Goal: Information Seeking & Learning: Learn about a topic

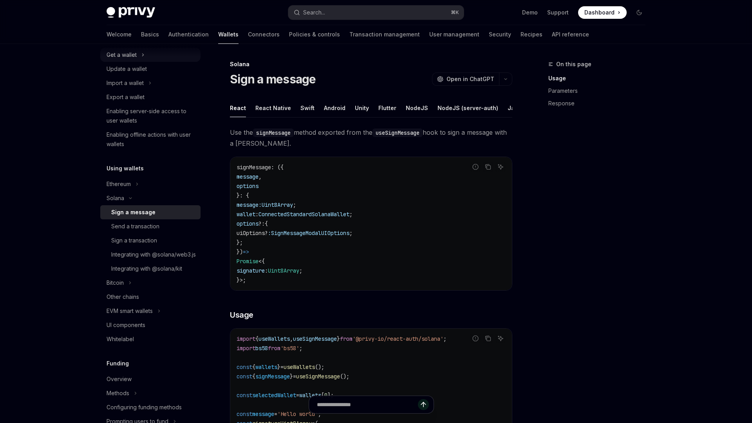
scroll to position [82, 0]
click at [128, 315] on div "EVM smart wallets" at bounding box center [130, 310] width 46 height 9
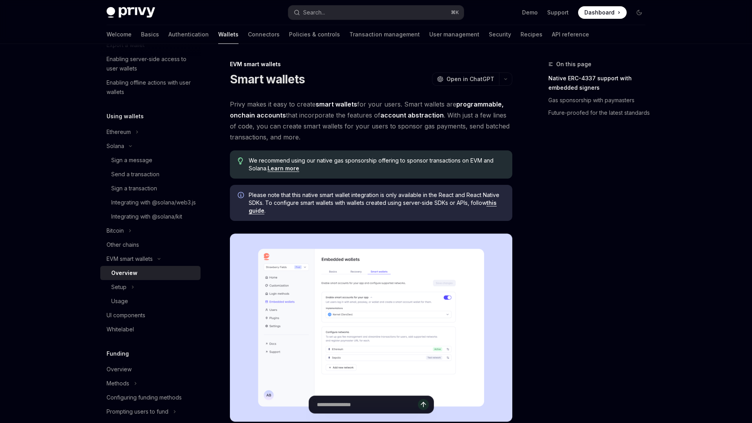
scroll to position [133, 0]
click at [125, 292] on div "Setup" at bounding box center [118, 286] width 15 height 9
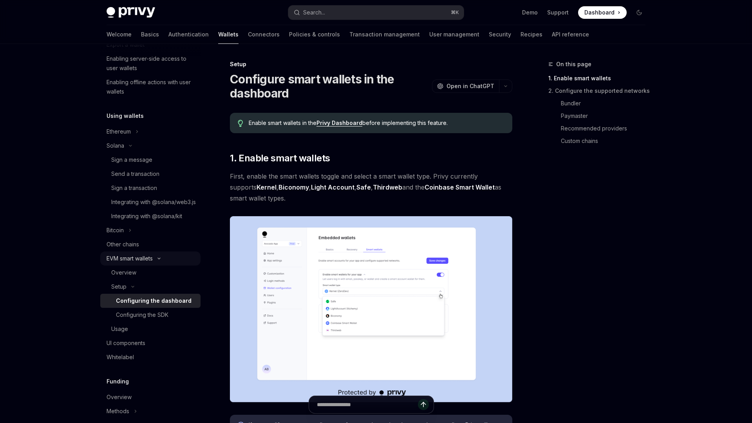
click at [122, 263] on div "EVM smart wallets" at bounding box center [130, 258] width 46 height 9
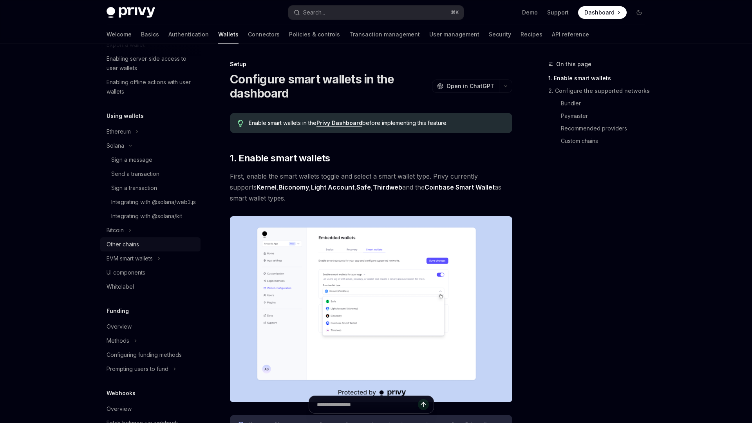
click at [120, 249] on div "Other chains" at bounding box center [123, 244] width 33 height 9
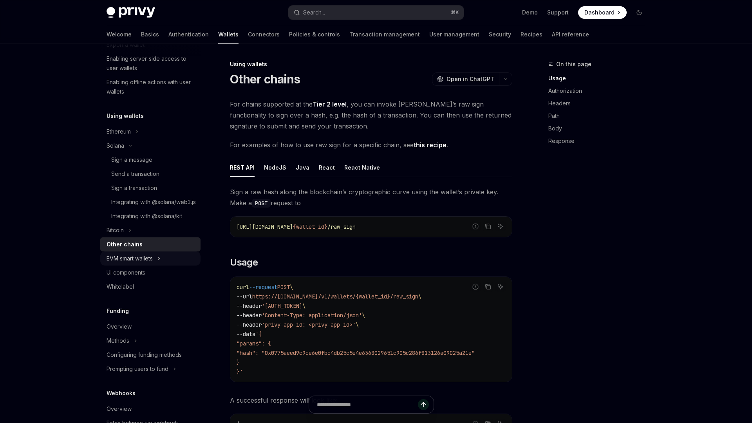
click at [121, 263] on div "EVM smart wallets" at bounding box center [130, 258] width 46 height 9
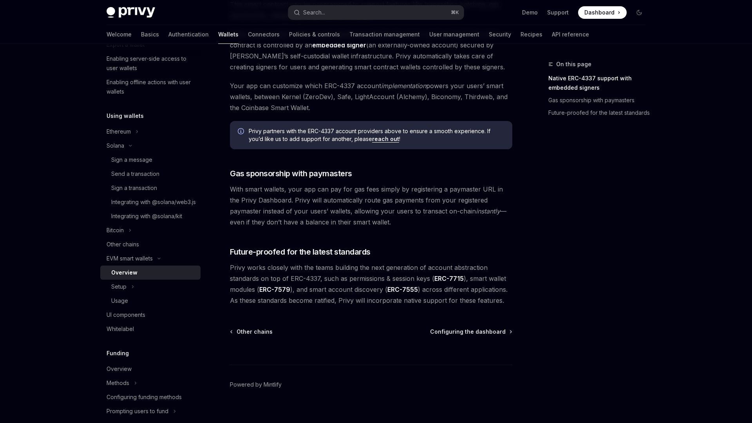
scroll to position [524, 0]
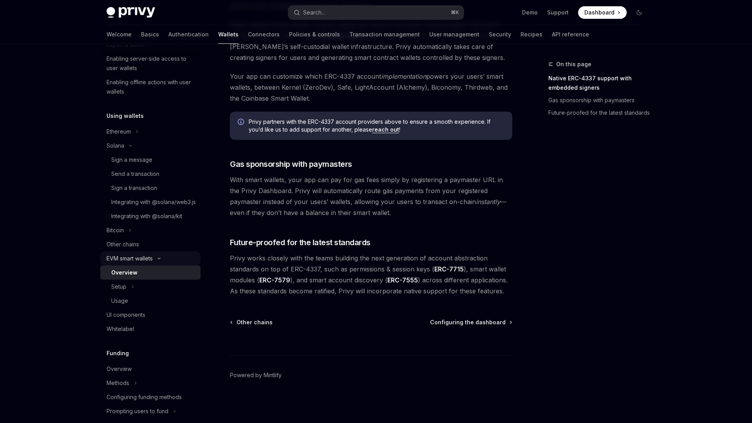
click at [125, 263] on div "EVM smart wallets" at bounding box center [130, 258] width 46 height 9
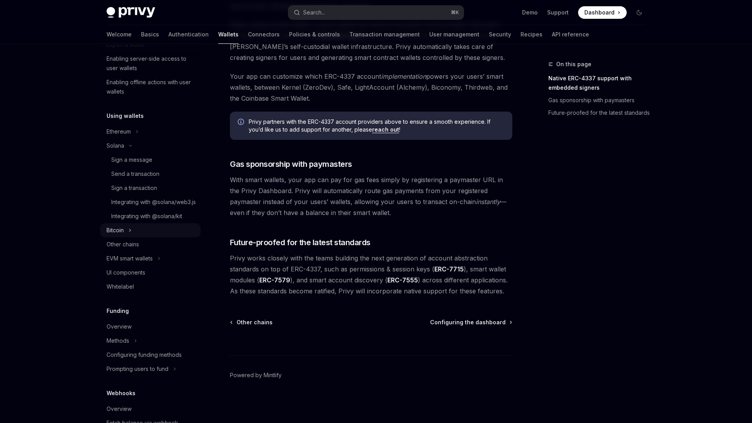
click at [116, 235] on div "Bitcoin" at bounding box center [115, 230] width 17 height 9
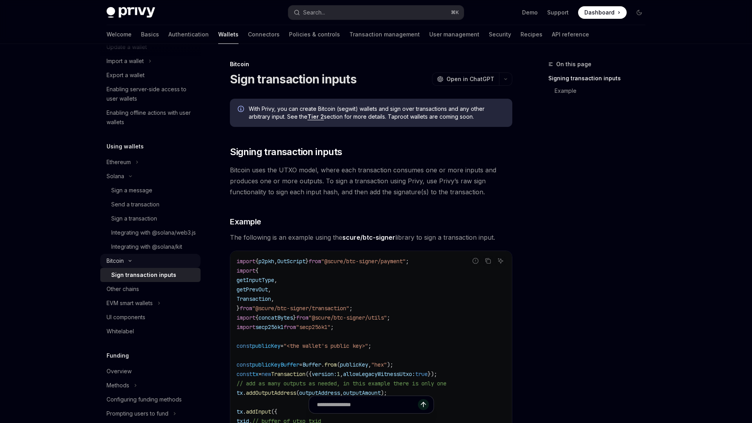
scroll to position [89, 0]
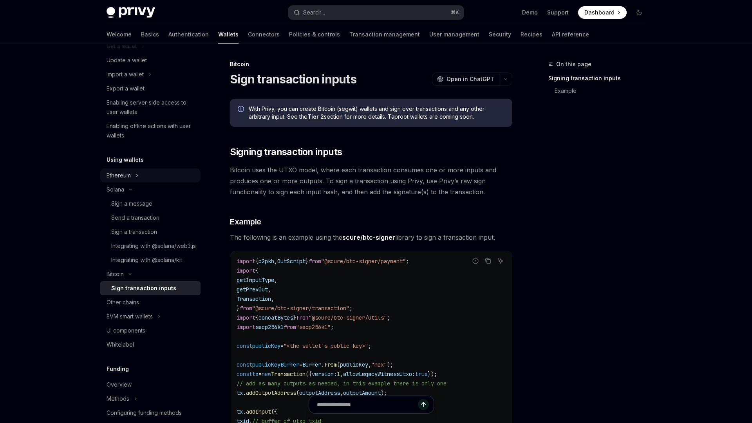
click at [114, 179] on div "Ethereum" at bounding box center [119, 175] width 24 height 9
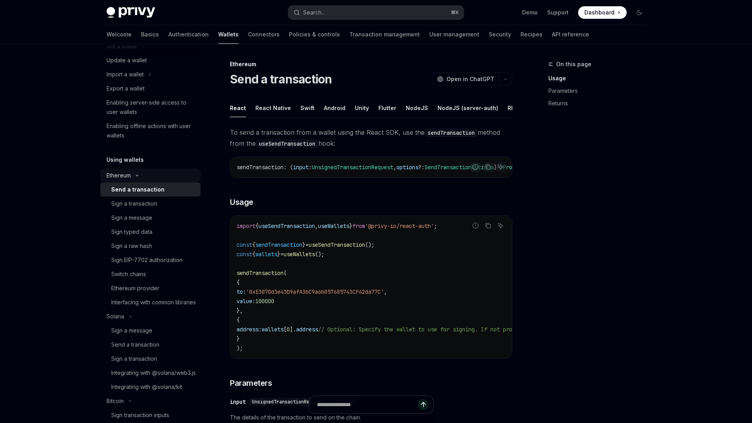
click at [114, 179] on div "Ethereum" at bounding box center [119, 175] width 24 height 9
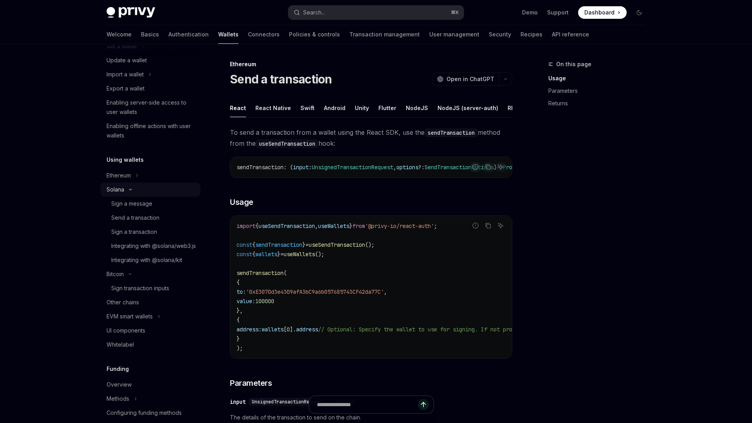
click at [114, 190] on div "Solana" at bounding box center [116, 189] width 18 height 9
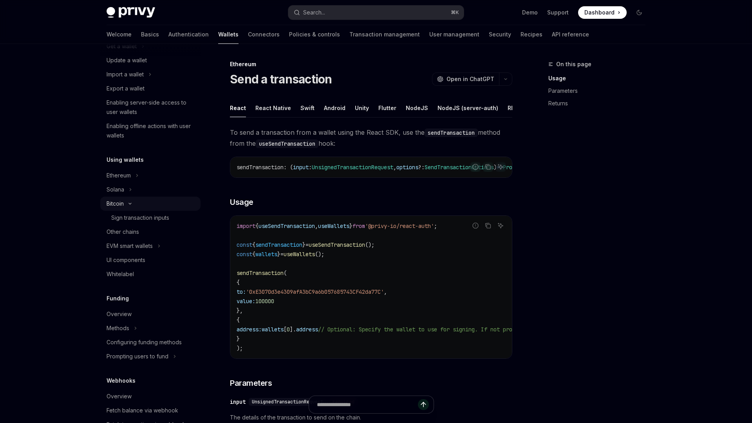
click at [115, 202] on div "Bitcoin" at bounding box center [115, 203] width 17 height 9
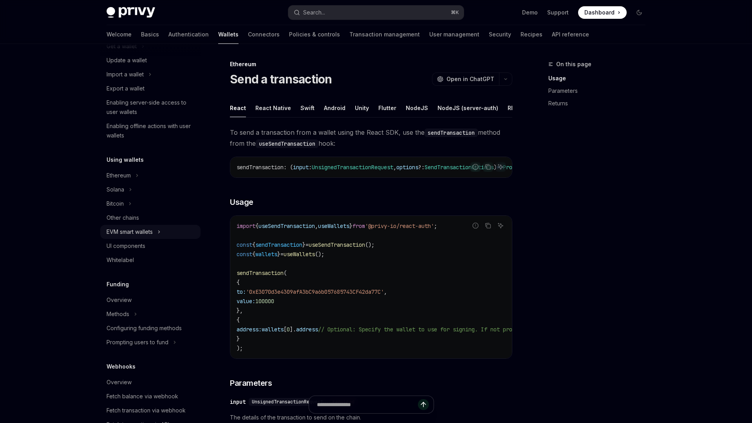
click at [123, 233] on div "EVM smart wallets" at bounding box center [130, 231] width 46 height 9
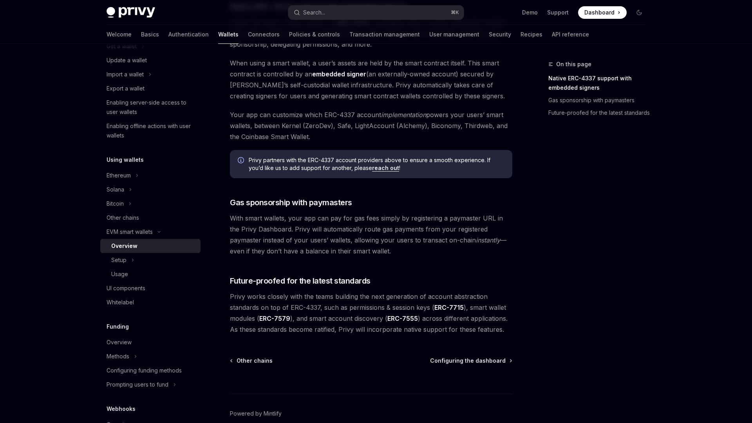
scroll to position [524, 0]
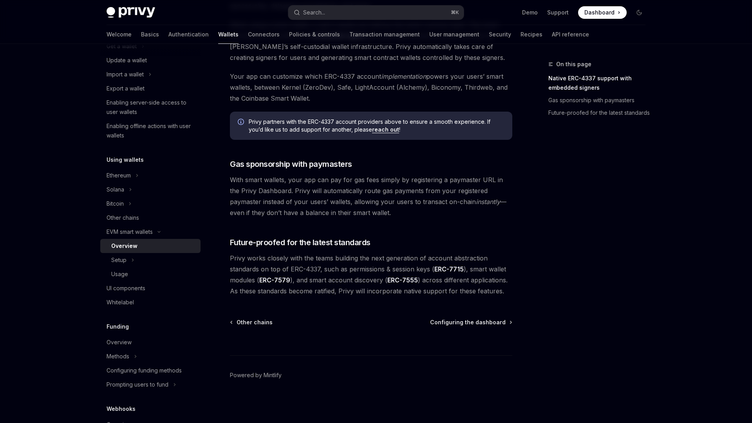
type textarea "*"
